Goal: Information Seeking & Learning: Find specific fact

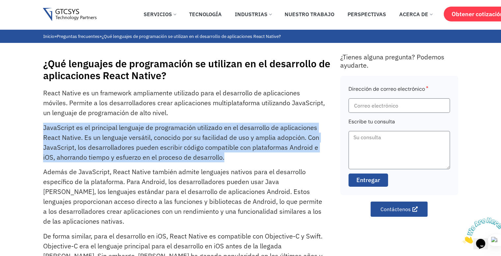
drag, startPoint x: 42, startPoint y: 128, endPoint x: 224, endPoint y: 157, distance: 184.1
click at [224, 157] on div "¿Qué lenguajes de programación se utilizan en el desarrollo de aplicaciones Rea…" at bounding box center [250, 195] width 501 height 304
copy font "JavaScript es el principal lenguaje de programación utilizado en el desarrollo …"
click at [237, 156] on p "JavaScript es el principal lenguaje de programación utilizado en el desarrollo …" at bounding box center [184, 143] width 282 height 40
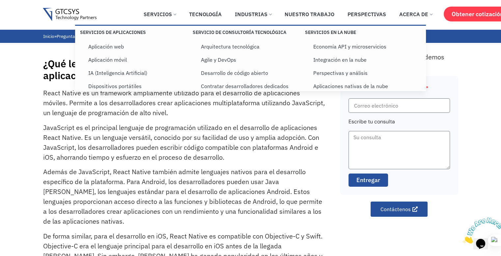
drag, startPoint x: 1, startPoint y: 94, endPoint x: 20, endPoint y: 80, distance: 23.6
click at [2, 94] on div "¿Qué lenguajes de programación se utilizan en el desarrollo de aplicaciones Rea…" at bounding box center [250, 195] width 501 height 304
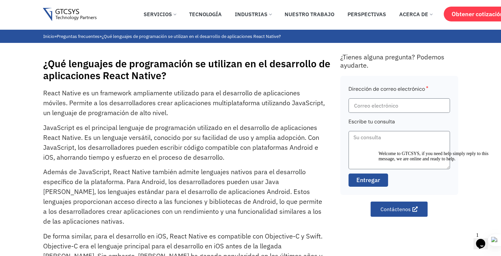
click at [30, 102] on div "¿Qué lenguajes de programación se utilizan en el desarrollo de aplicaciones Rea…" at bounding box center [250, 195] width 501 height 304
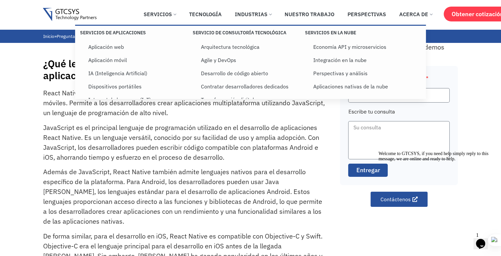
click at [13, 129] on div "¿Qué lenguajes de programación se utilizan en el desarrollo de aplicaciones Rea…" at bounding box center [250, 195] width 501 height 304
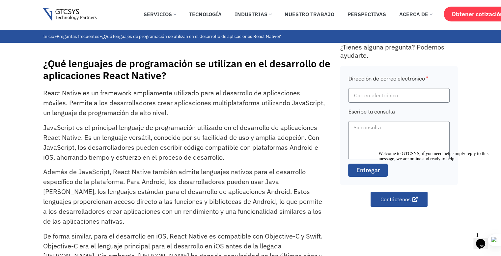
drag, startPoint x: 91, startPoint y: 72, endPoint x: 87, endPoint y: 73, distance: 4.0
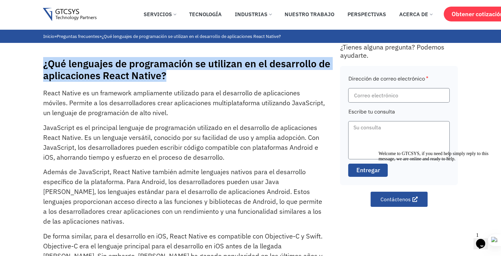
drag, startPoint x: 43, startPoint y: 62, endPoint x: 173, endPoint y: 75, distance: 130.4
click at [173, 75] on h1 "¿Qué lenguajes de programación se utilizan en el desarrollo de aplicaciones Rea…" at bounding box center [188, 70] width 291 height 24
copy font "¿Qué lenguajes de programación se utilizan en el desarrollo de aplicaciones Rea…"
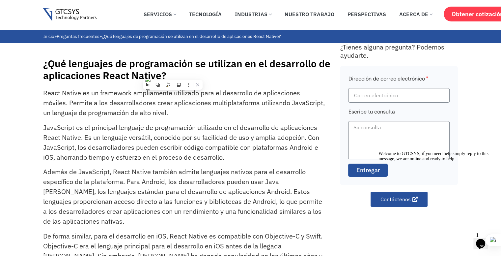
click at [271, 89] on p "React Native es un framework ampliamente utilizado para el desarrollo de aplica…" at bounding box center [184, 103] width 282 height 30
click at [10, 120] on div "¿Qué lenguajes de programación se utilizan en el desarrollo de aplicaciones Rea…" at bounding box center [250, 195] width 501 height 304
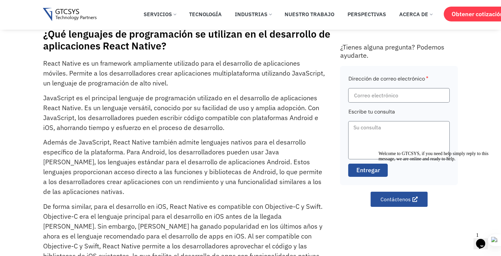
scroll to position [33, 0]
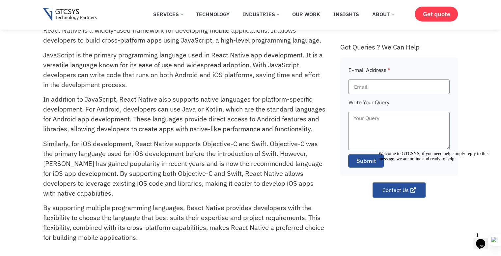
click at [232, 102] on p "In addition to JavaScript, React Native also supports native languages for plat…" at bounding box center [184, 114] width 282 height 40
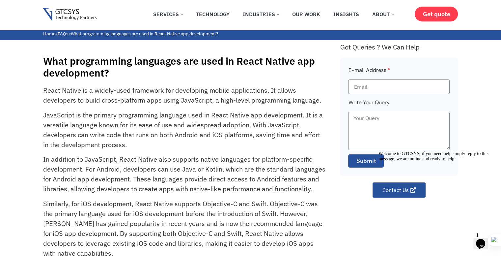
scroll to position [0, 0]
